Goal: Information Seeking & Learning: Learn about a topic

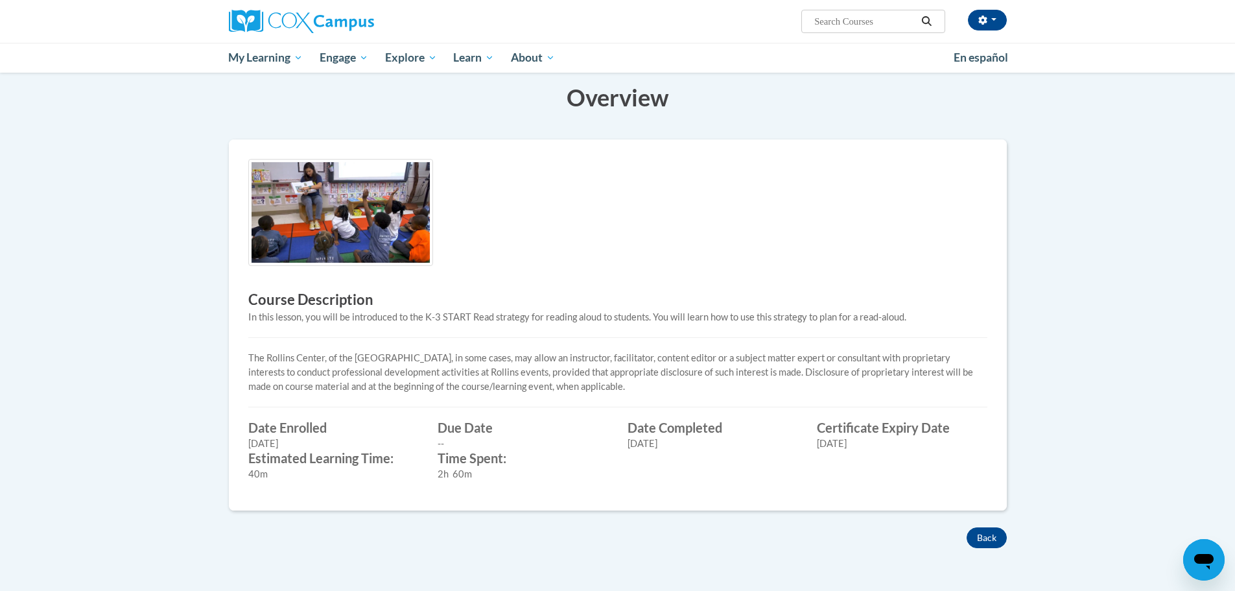
scroll to position [423, 0]
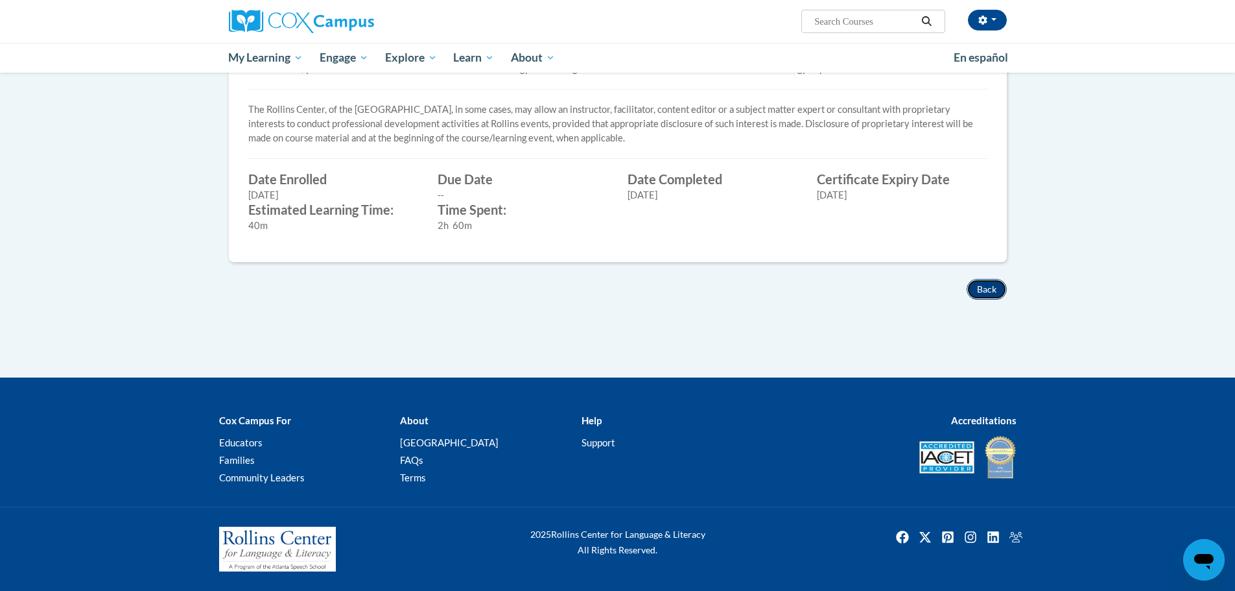
click at [994, 283] on button "Back" at bounding box center [987, 289] width 40 height 21
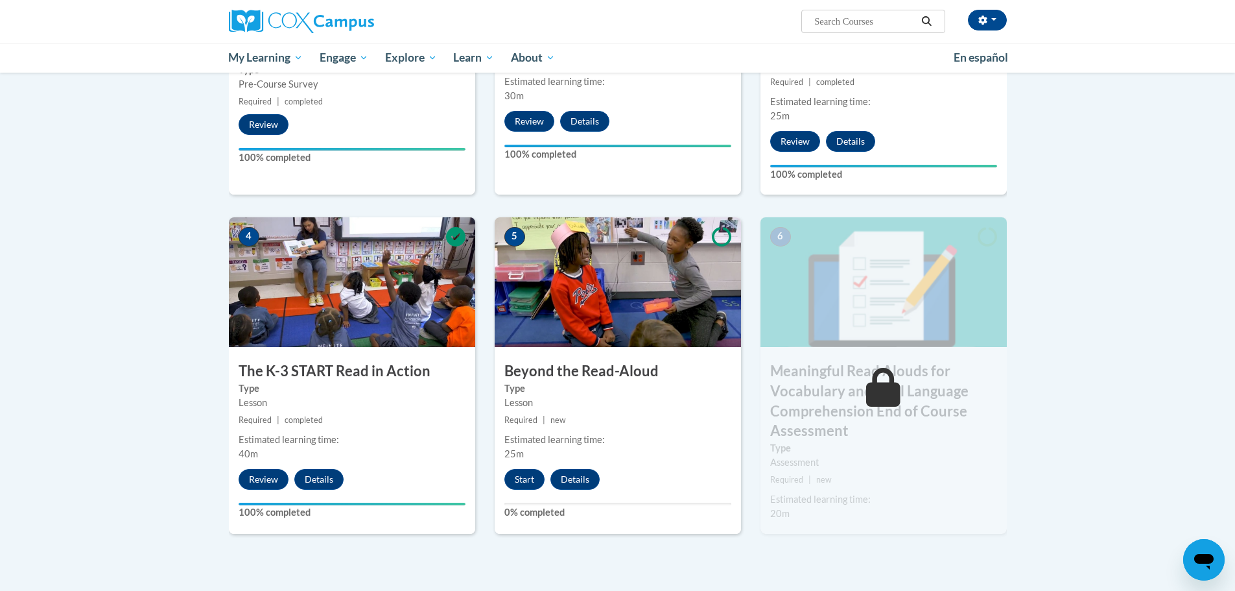
scroll to position [584, 0]
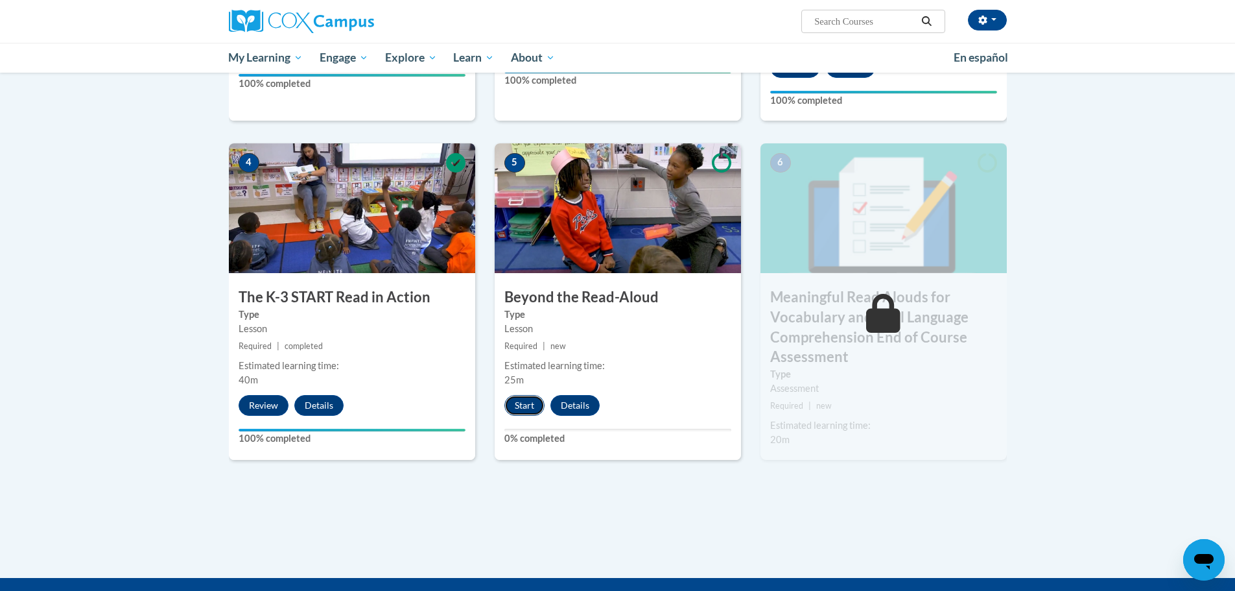
click at [520, 409] on button "Start" at bounding box center [524, 405] width 40 height 21
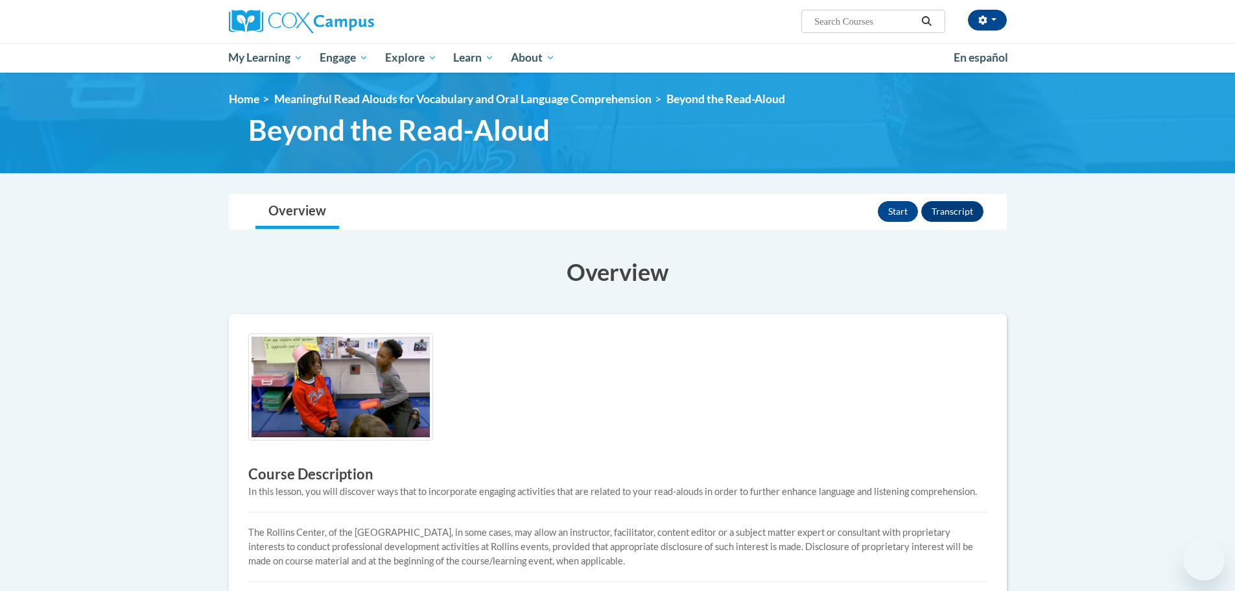
click at [900, 212] on button "Start" at bounding box center [898, 211] width 40 height 21
